Goal: Check status: Check status

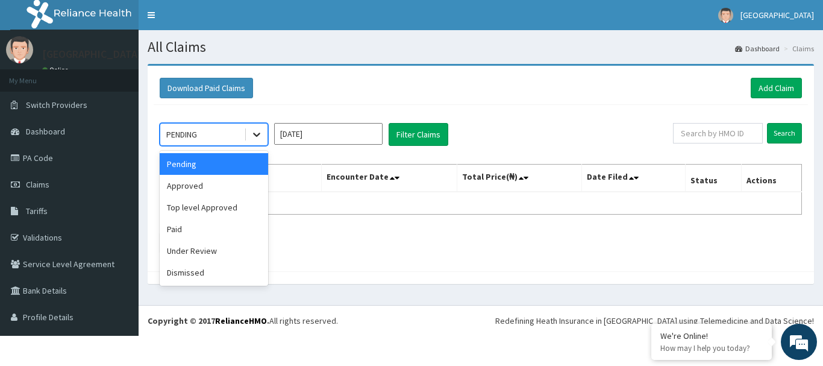
click at [252, 136] on icon at bounding box center [257, 134] width 12 height 12
click at [196, 226] on div "Paid" at bounding box center [214, 229] width 108 height 22
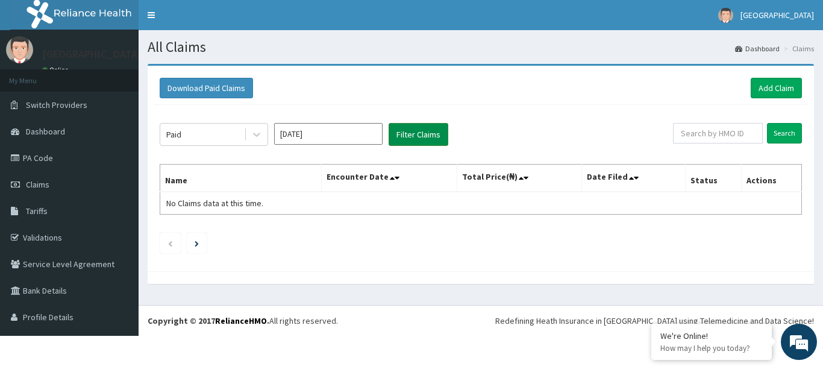
click at [410, 137] on button "Filter Claims" at bounding box center [419, 134] width 60 height 23
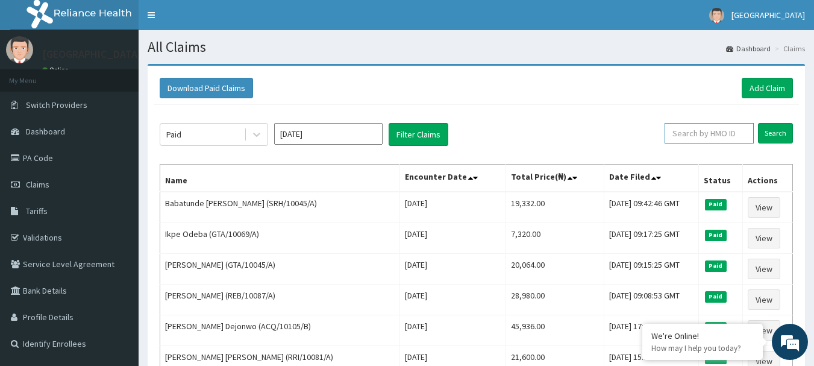
click at [410, 134] on input "text" at bounding box center [709, 133] width 89 height 20
paste input "ALP/10162/B"
type input "ALP/10162/B"
click at [410, 131] on input "Search" at bounding box center [775, 133] width 35 height 20
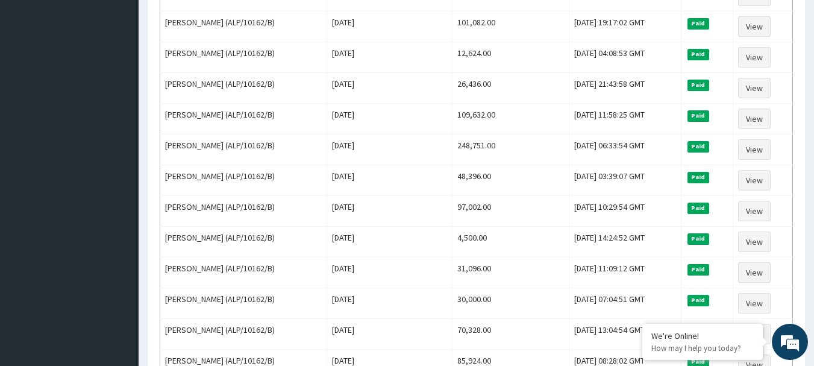
scroll to position [562, 0]
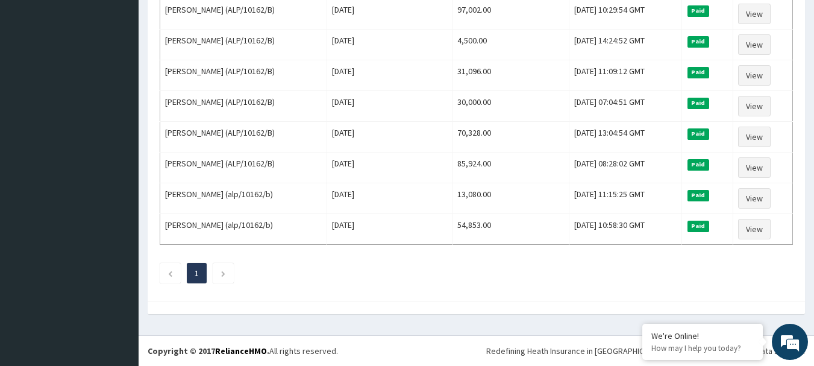
drag, startPoint x: 640, startPoint y: 322, endPoint x: 401, endPoint y: 318, distance: 239.3
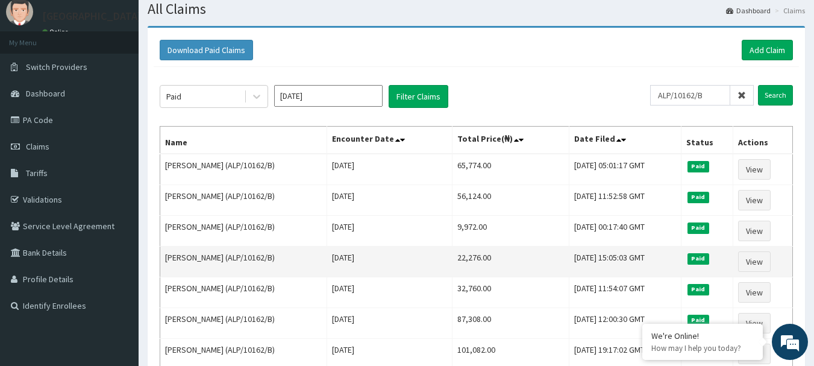
scroll to position [36, 0]
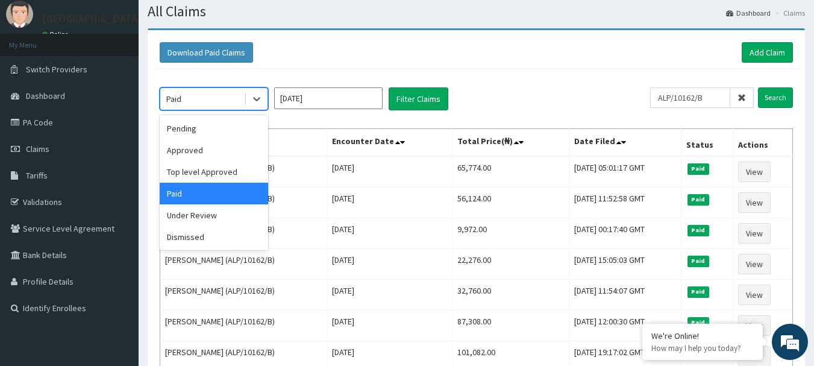
click at [229, 95] on div "Paid" at bounding box center [202, 98] width 84 height 19
click at [213, 121] on div "Pending" at bounding box center [214, 129] width 108 height 22
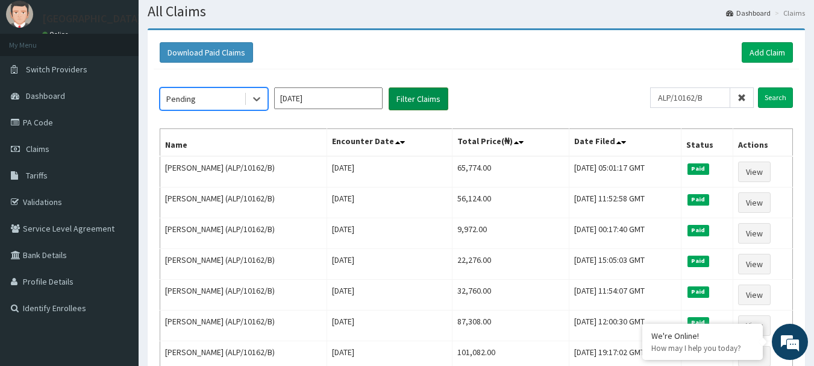
click at [410, 98] on button "Filter Claims" at bounding box center [419, 98] width 60 height 23
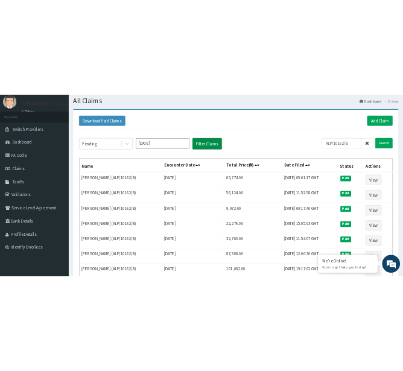
scroll to position [0, 0]
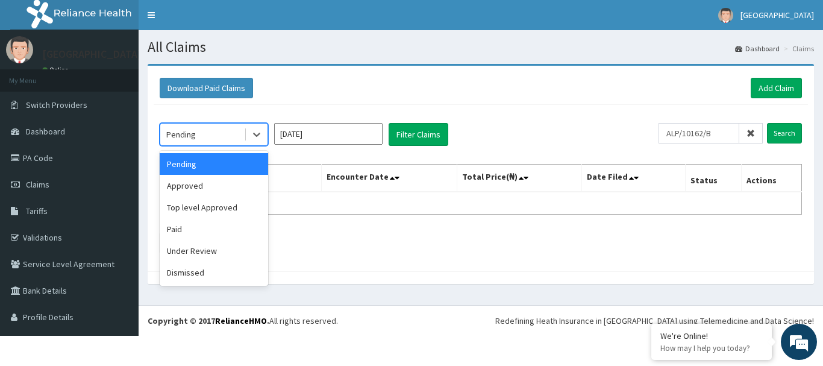
click at [233, 134] on div "Pending" at bounding box center [202, 134] width 84 height 19
click at [213, 257] on div "Under Review" at bounding box center [214, 251] width 108 height 22
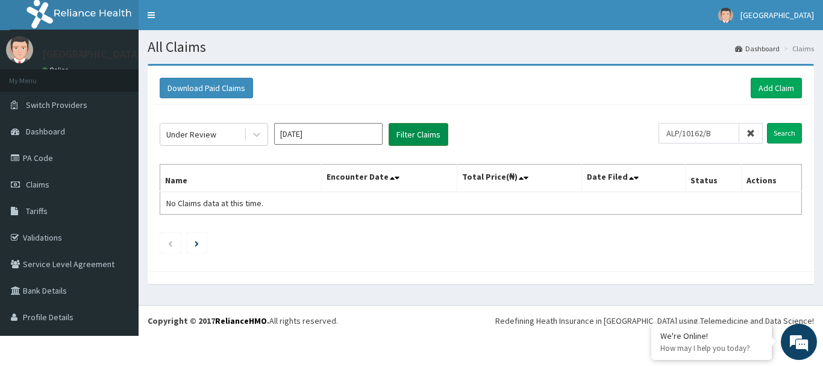
click at [410, 132] on button "Filter Claims" at bounding box center [419, 134] width 60 height 23
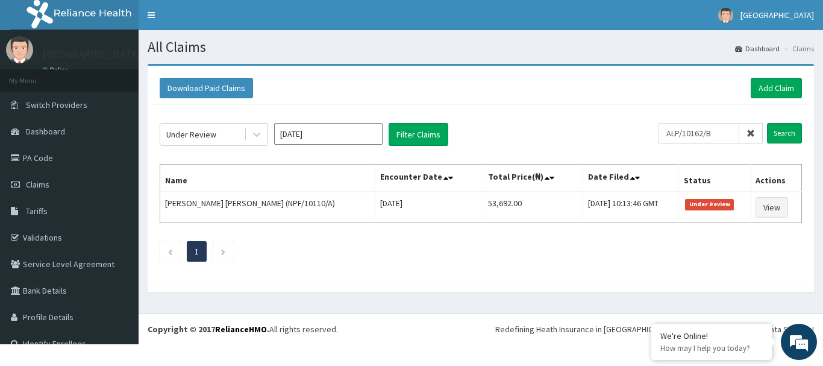
click at [274, 253] on ul "1" at bounding box center [481, 251] width 643 height 20
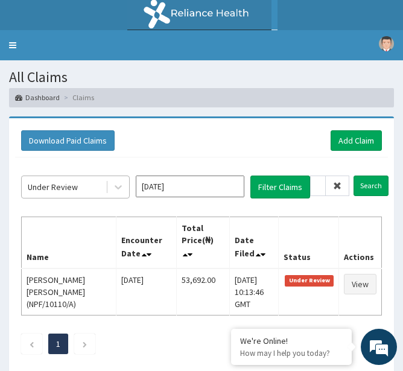
click at [107, 190] on span at bounding box center [107, 187] width 1 height 12
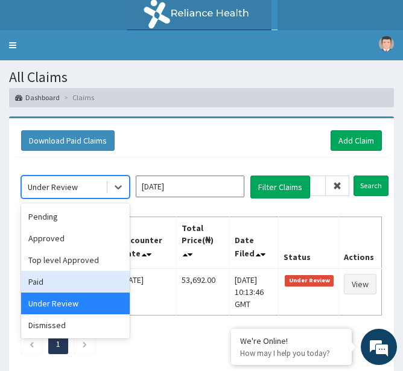
click at [48, 283] on div "Paid" at bounding box center [75, 282] width 108 height 22
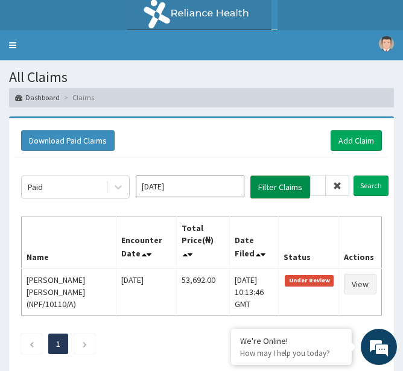
click at [266, 187] on button "Filter Claims" at bounding box center [280, 186] width 60 height 23
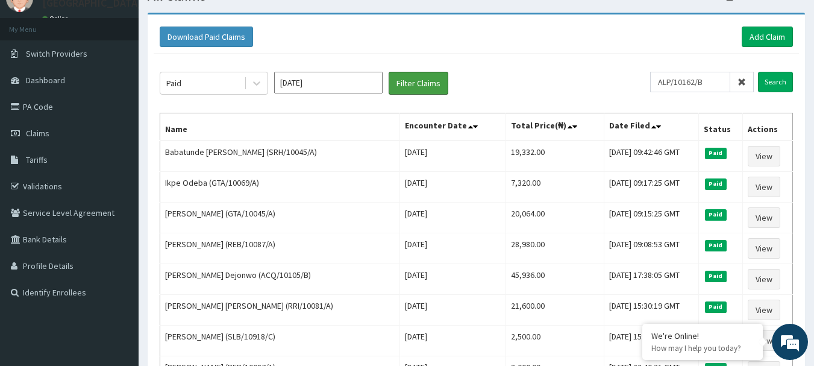
scroll to position [51, 0]
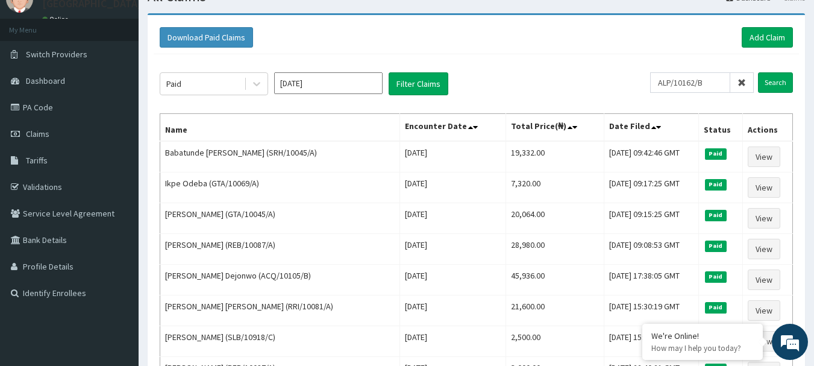
click at [410, 80] on span at bounding box center [743, 82] width 24 height 20
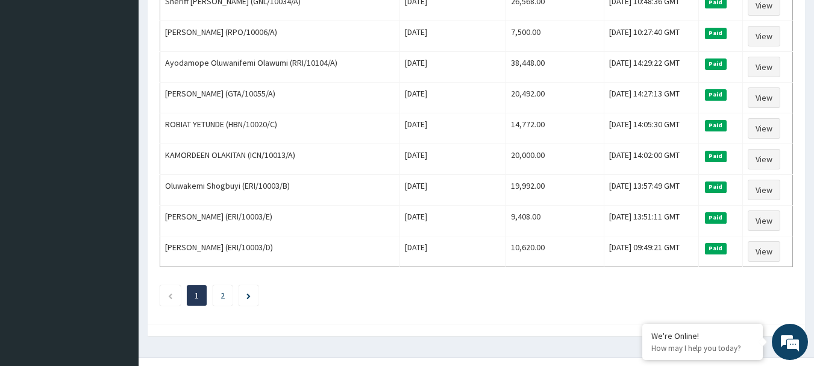
scroll to position [1485, 0]
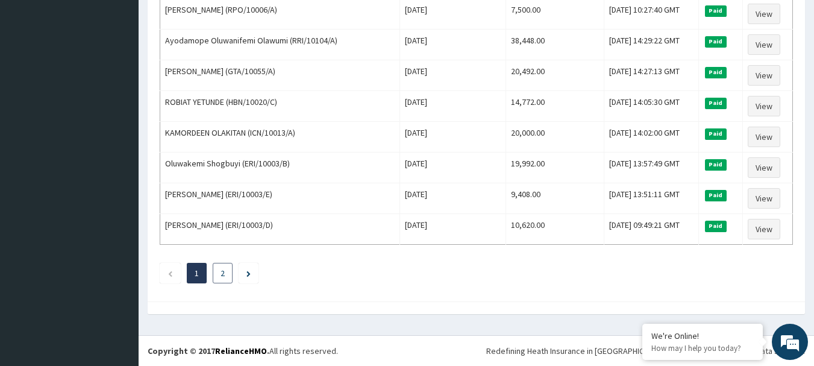
click at [225, 268] on li "2" at bounding box center [223, 273] width 20 height 20
click at [247, 276] on icon "Next page" at bounding box center [249, 274] width 4 height 6
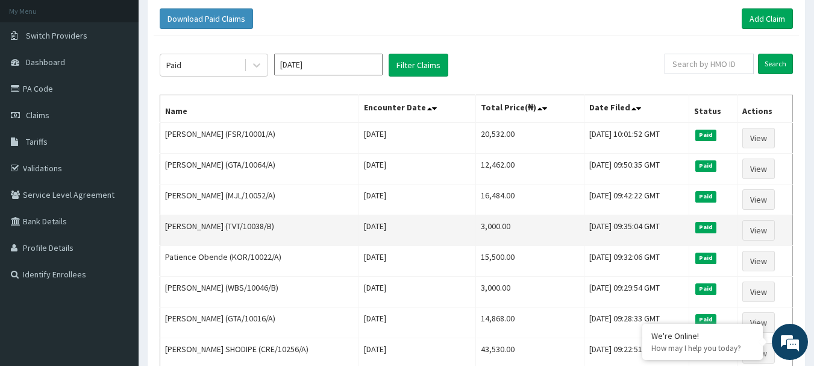
scroll to position [316, 0]
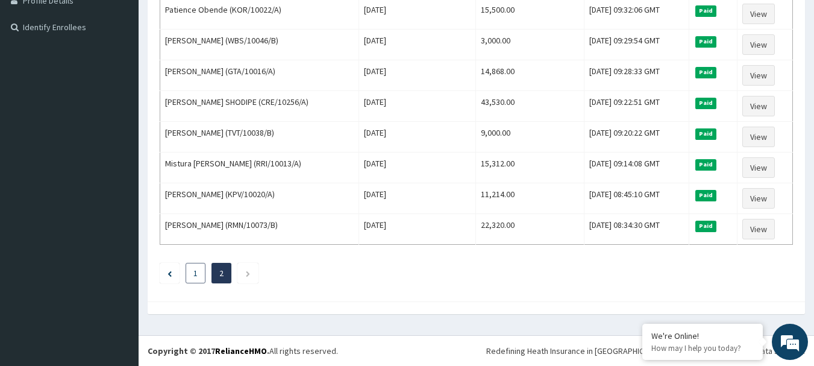
click at [195, 271] on link "1" at bounding box center [195, 273] width 4 height 11
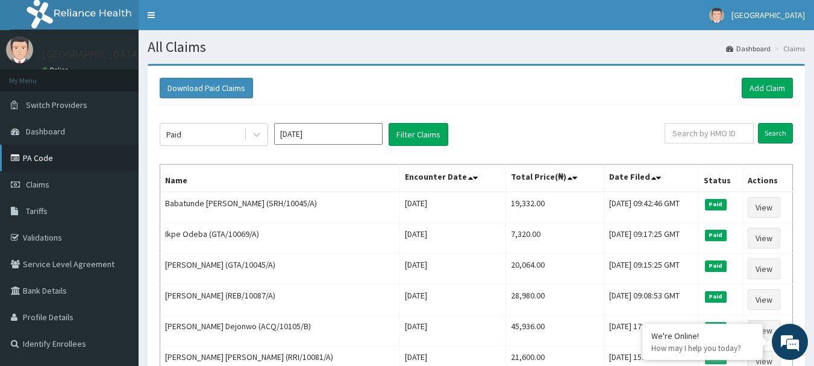
click at [62, 160] on link "PA Code" at bounding box center [69, 158] width 139 height 27
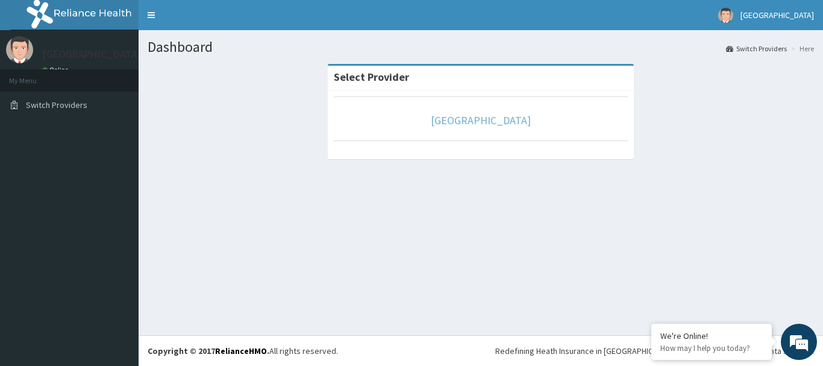
click at [461, 115] on link "[GEOGRAPHIC_DATA]" at bounding box center [481, 120] width 100 height 14
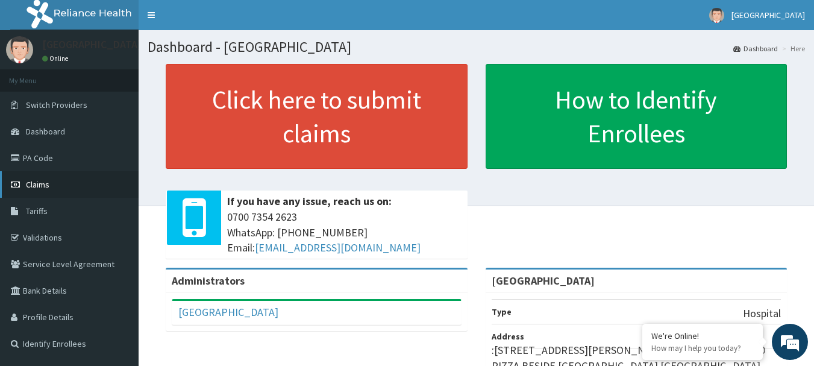
click at [37, 187] on span "Claims" at bounding box center [38, 184] width 24 height 11
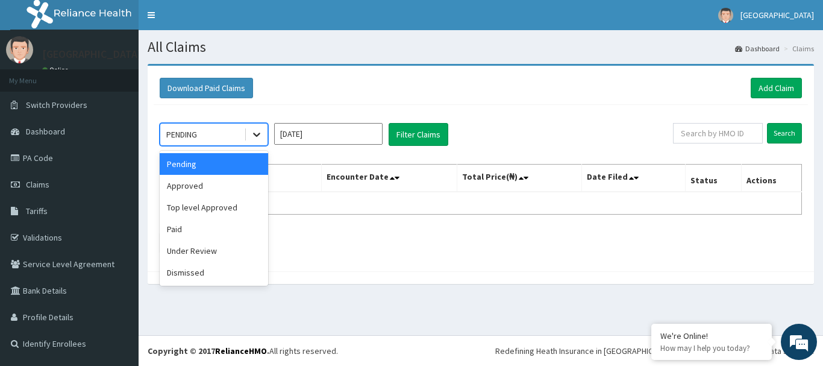
click at [263, 135] on div at bounding box center [257, 135] width 22 height 22
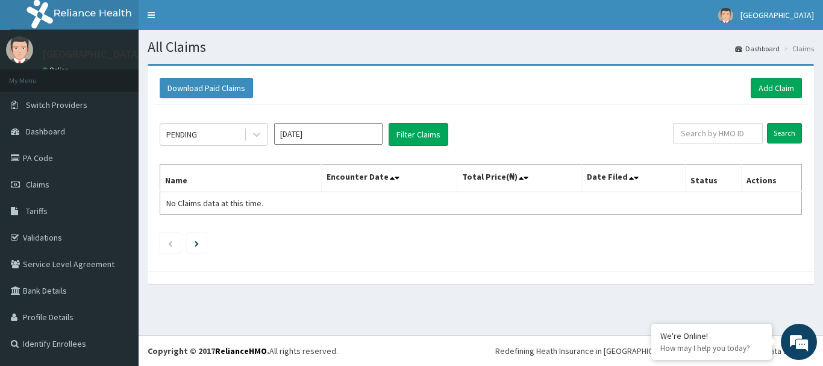
click at [152, 229] on div "Download Paid Claims Add Claim × Note you can only download claims within a max…" at bounding box center [481, 169] width 667 height 206
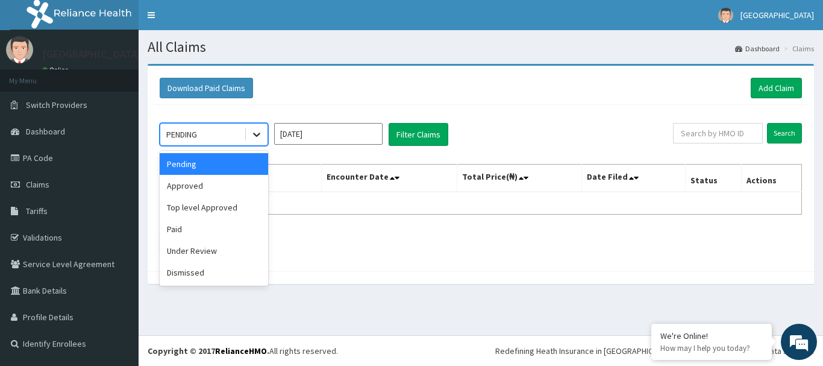
click at [258, 131] on icon at bounding box center [257, 134] width 12 height 12
click at [188, 227] on div "Paid" at bounding box center [214, 229] width 108 height 22
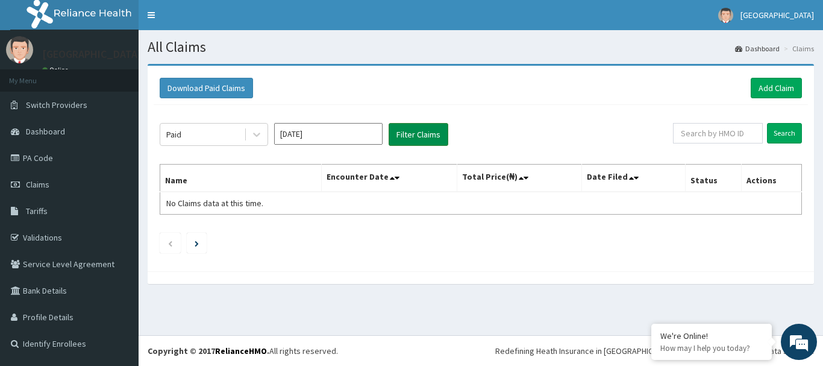
click at [415, 130] on button "Filter Claims" at bounding box center [419, 134] width 60 height 23
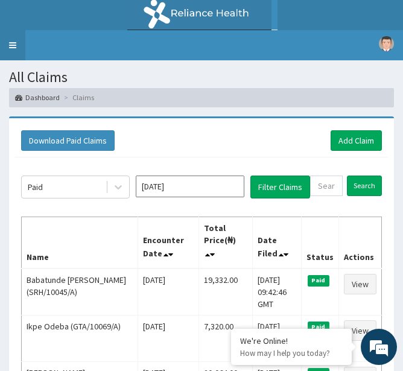
click at [18, 48] on link "Toggle navigation" at bounding box center [12, 45] width 25 height 30
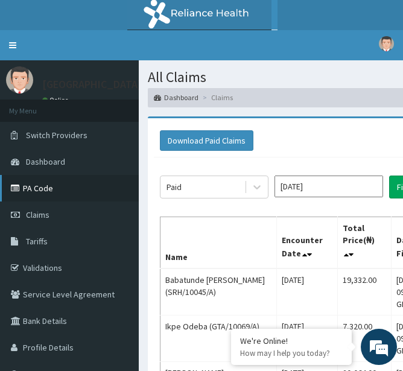
click at [57, 194] on link "PA Code" at bounding box center [69, 188] width 139 height 27
